Goal: Task Accomplishment & Management: Manage account settings

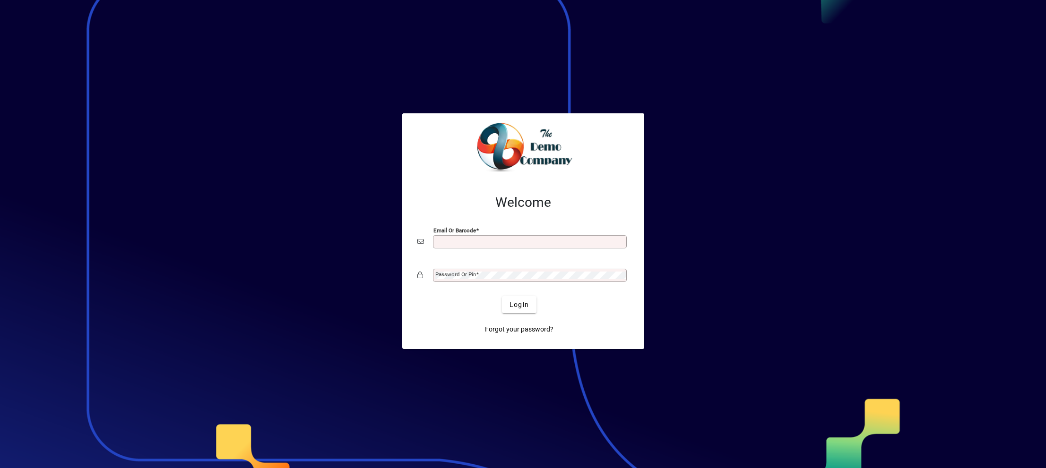
click at [511, 244] on input "Email or Barcode" at bounding box center [530, 242] width 191 height 8
type input "**********"
click at [469, 278] on mat-label "Password or Pin" at bounding box center [455, 274] width 41 height 7
click at [529, 307] on span "submit" at bounding box center [519, 305] width 35 height 23
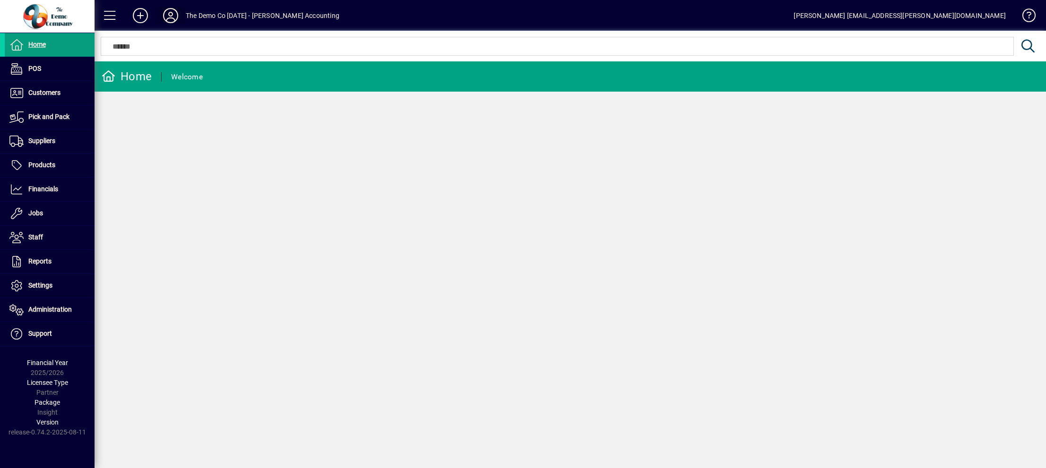
click at [171, 13] on icon at bounding box center [170, 15] width 19 height 15
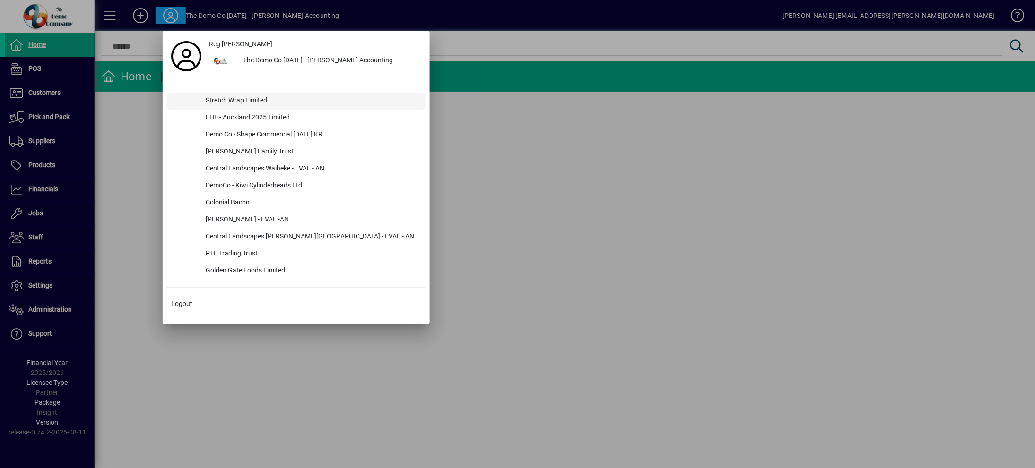
click at [214, 103] on div "Stretch Wrap Limited" at bounding box center [311, 101] width 227 height 17
